Goal: Navigation & Orientation: Understand site structure

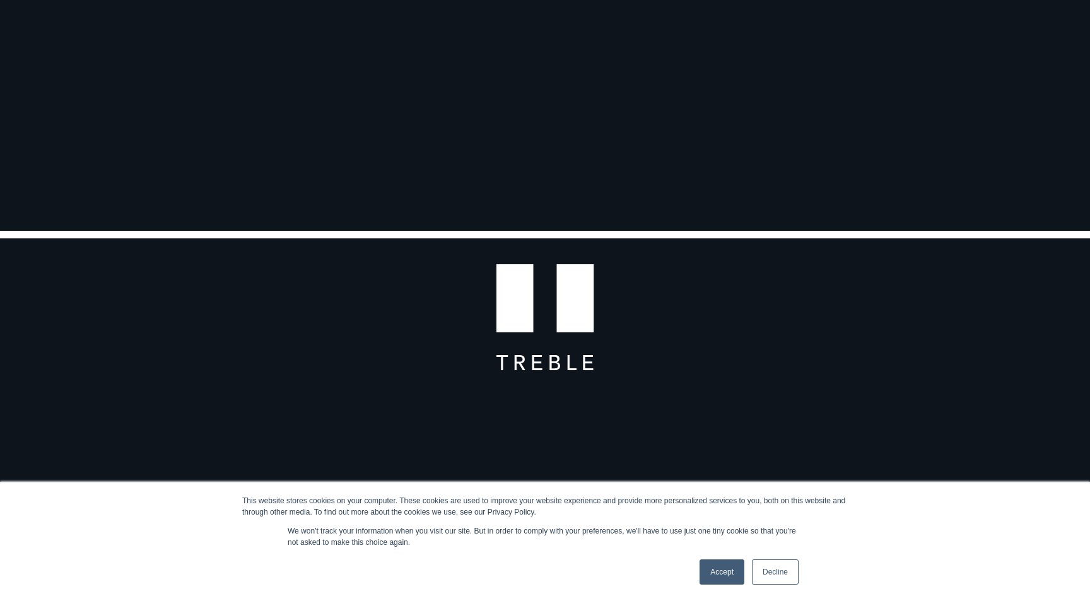
scroll to position [119, 0]
click at [720, 578] on link "Accept" at bounding box center [721, 571] width 45 height 25
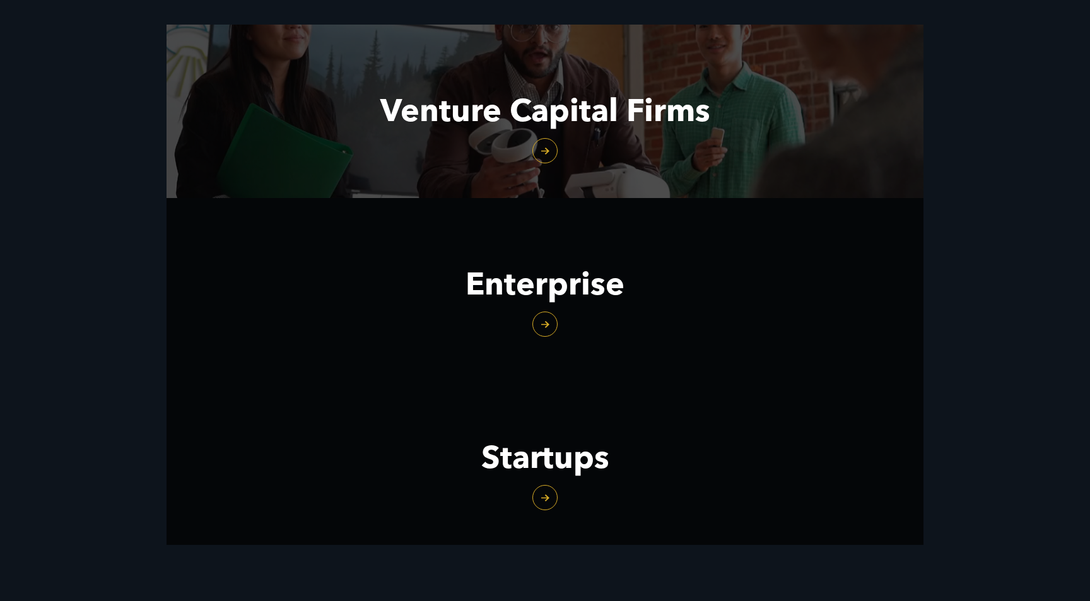
scroll to position [1671, 0]
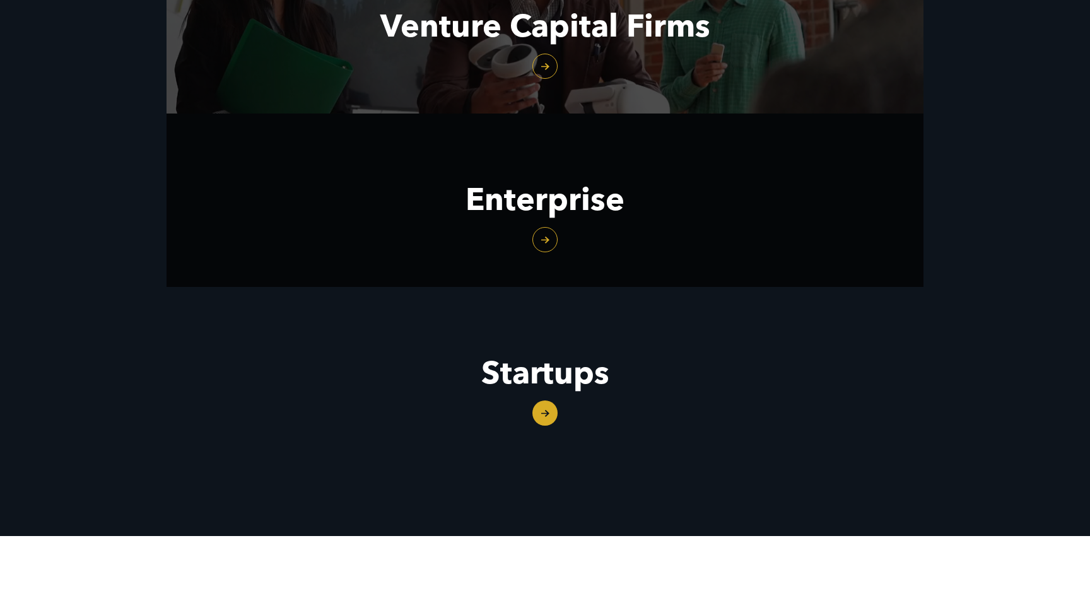
click at [552, 411] on link "Startups" at bounding box center [544, 373] width 757 height 173
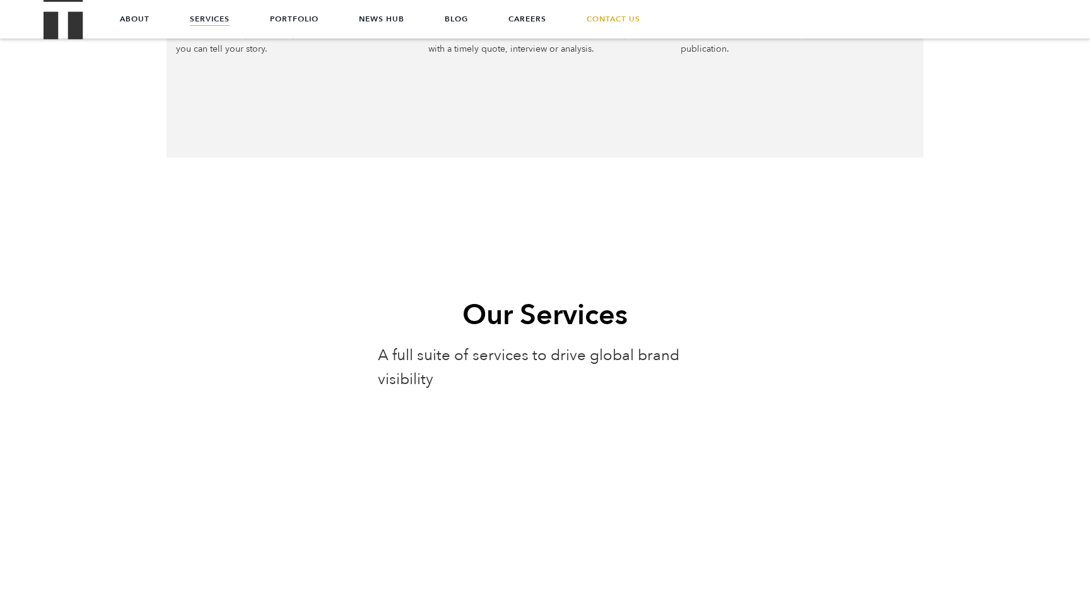
scroll to position [880, 0]
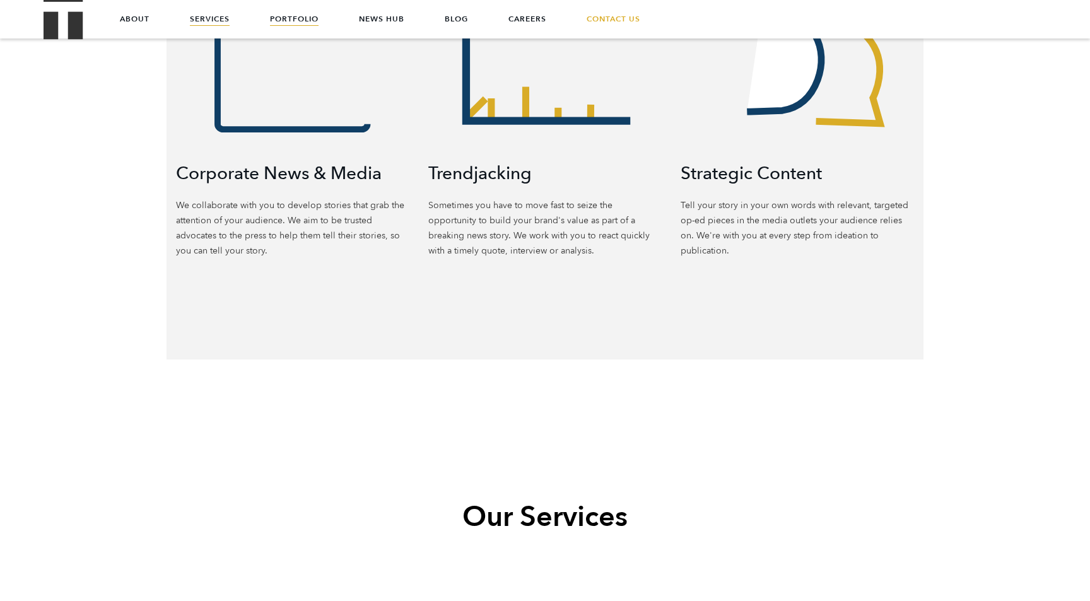
click at [300, 13] on link "Portfolio" at bounding box center [294, 19] width 49 height 38
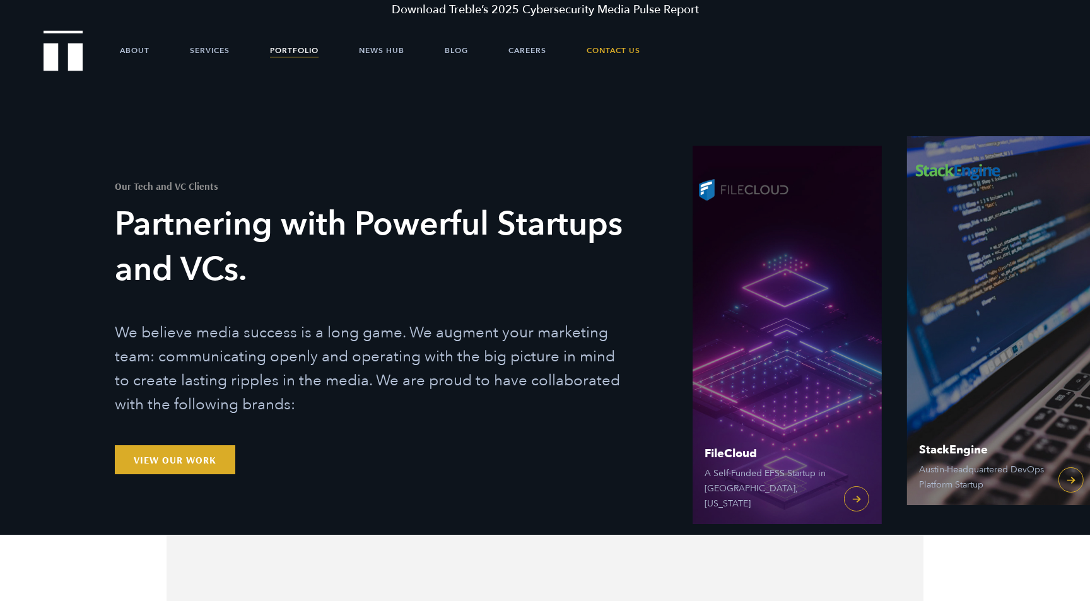
click at [49, 160] on div "Our Tech and VC Clients Partnering with Powerful Startups and VCs. We believe m…" at bounding box center [545, 310] width 1090 height 449
